Goal: Transaction & Acquisition: Subscribe to service/newsletter

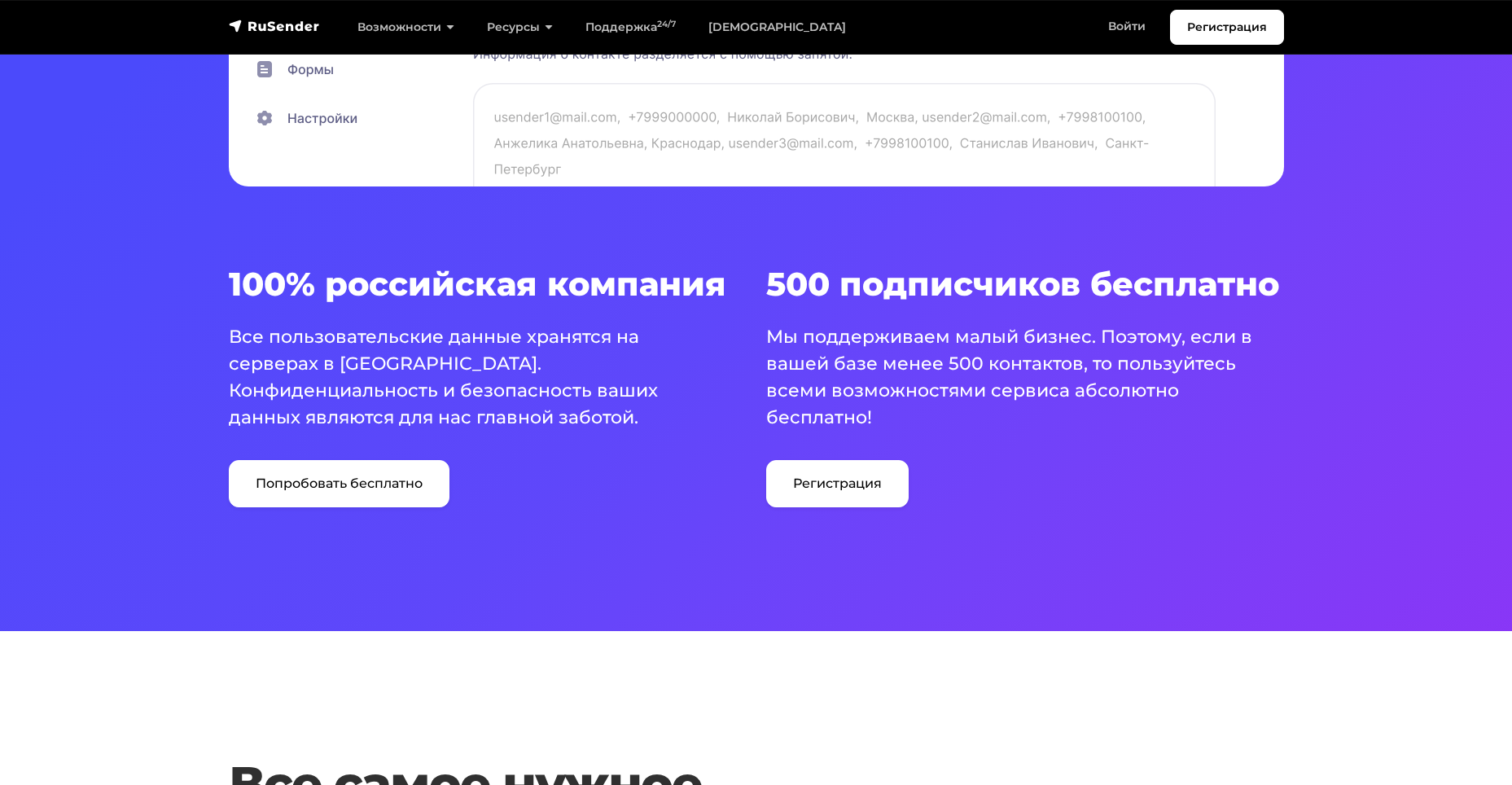
scroll to position [951, 0]
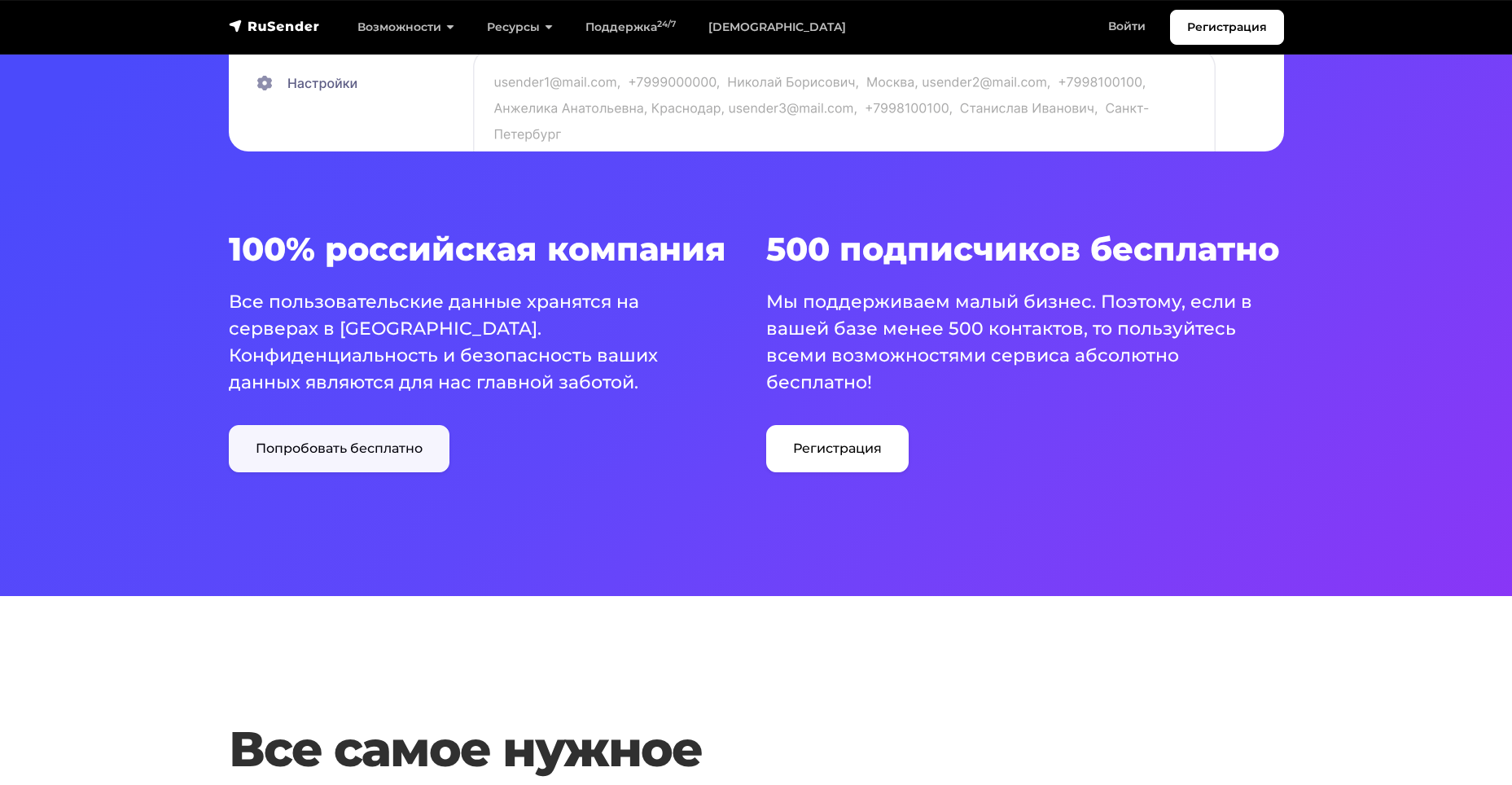
click at [419, 453] on link "Попробовать бесплатно" at bounding box center [339, 449] width 221 height 47
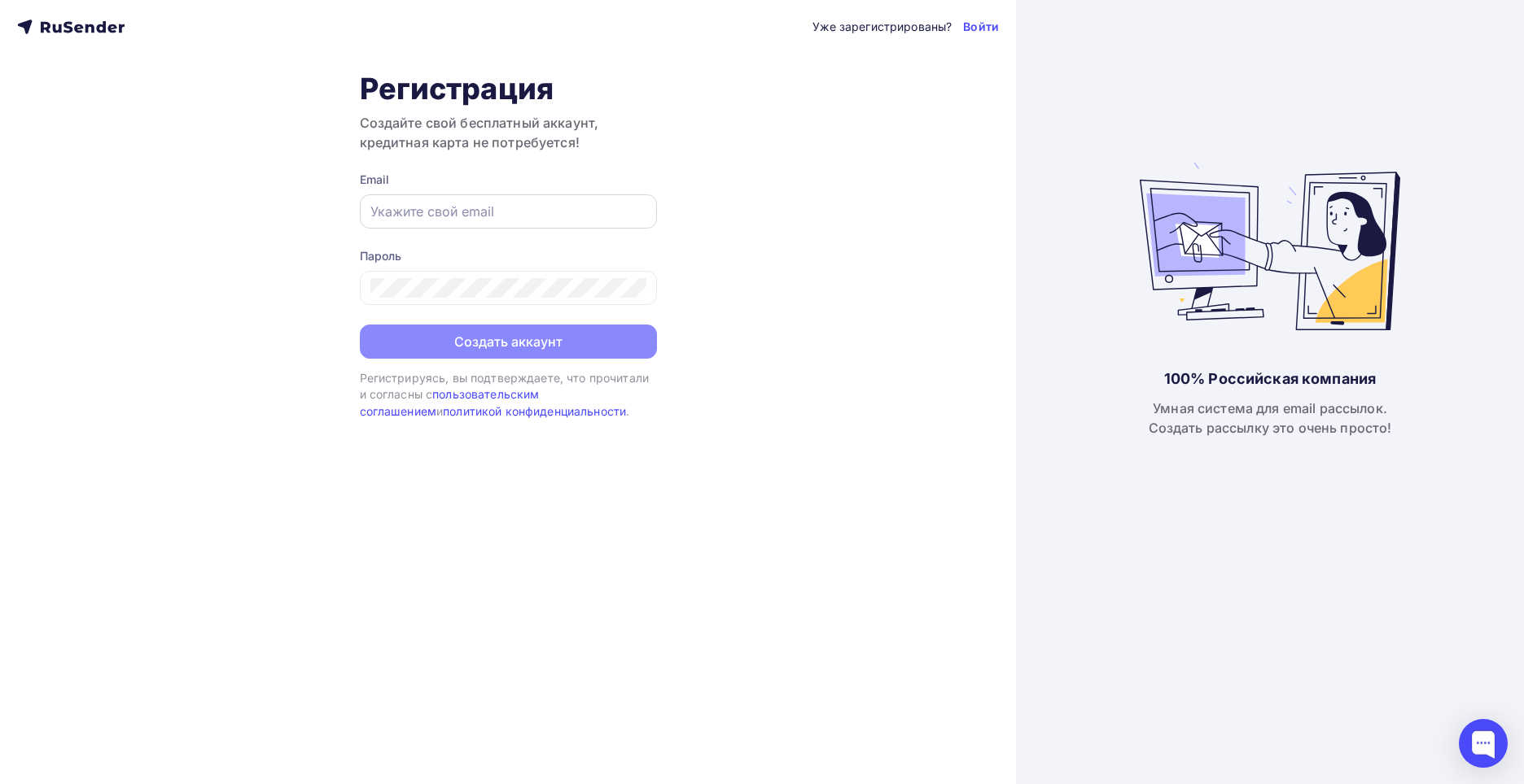
click at [428, 219] on input "text" at bounding box center [508, 211] width 276 height 19
type input "[EMAIL_ADDRESS][DOMAIN_NAME]"
click at [500, 555] on div "Уже зарегистрированы? Войти Регистрация Создайте свой бесплатный аккаунт, креди…" at bounding box center [507, 392] width 1016 height 784
